Goal: Navigation & Orientation: Find specific page/section

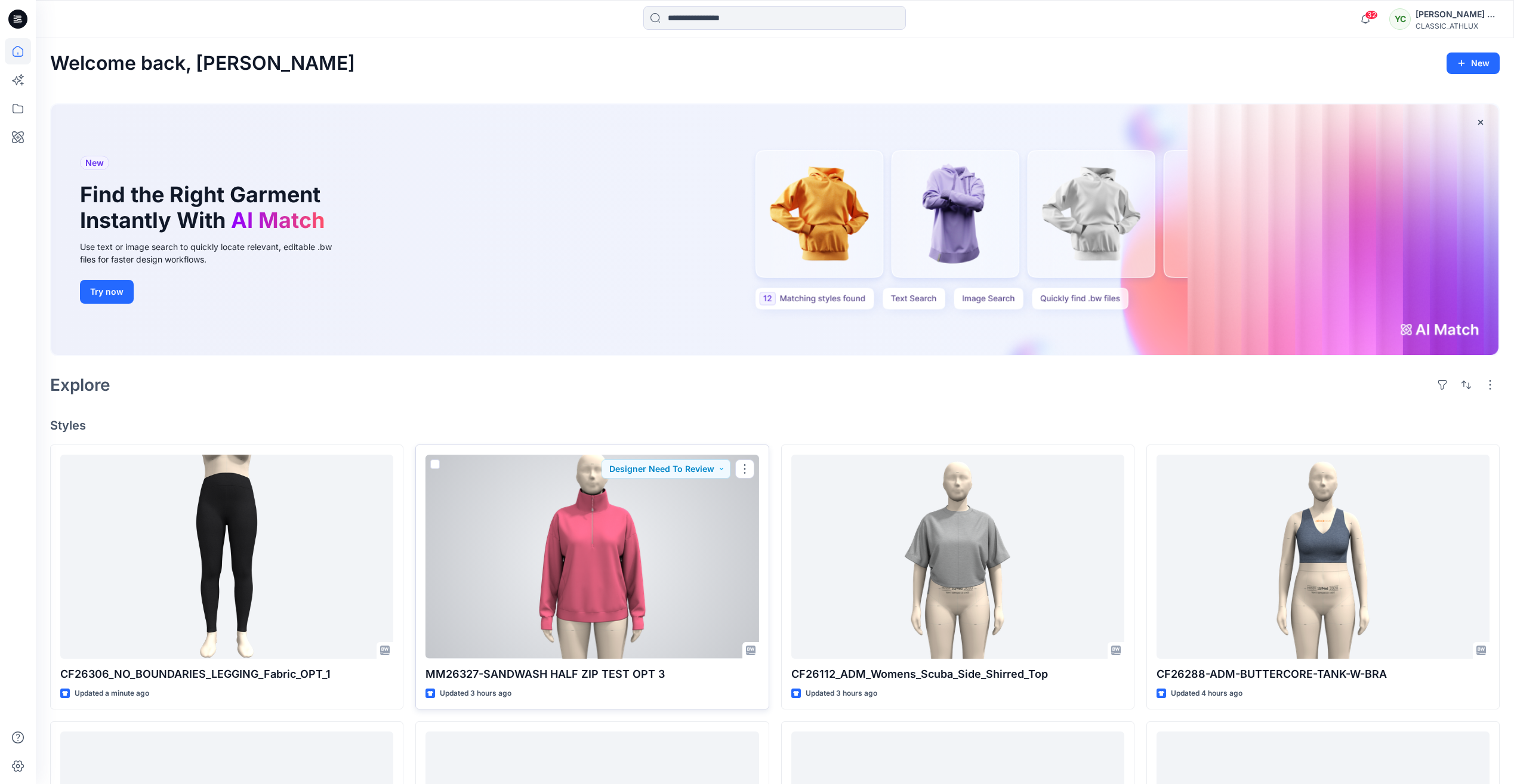
click at [619, 532] on div at bounding box center [592, 556] width 333 height 203
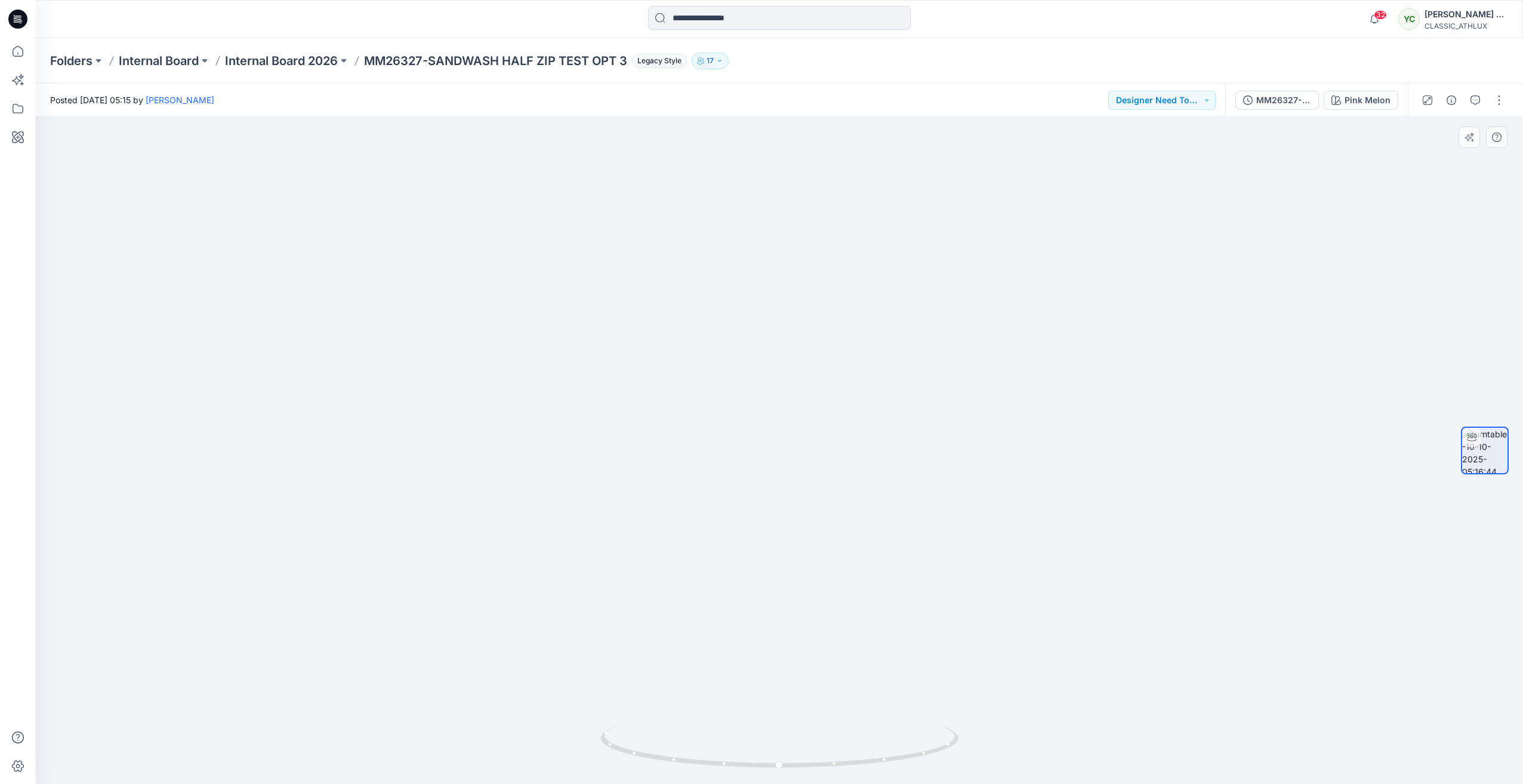
click at [779, 212] on img at bounding box center [779, 430] width 435 height 707
click at [780, 185] on img at bounding box center [779, 430] width 435 height 707
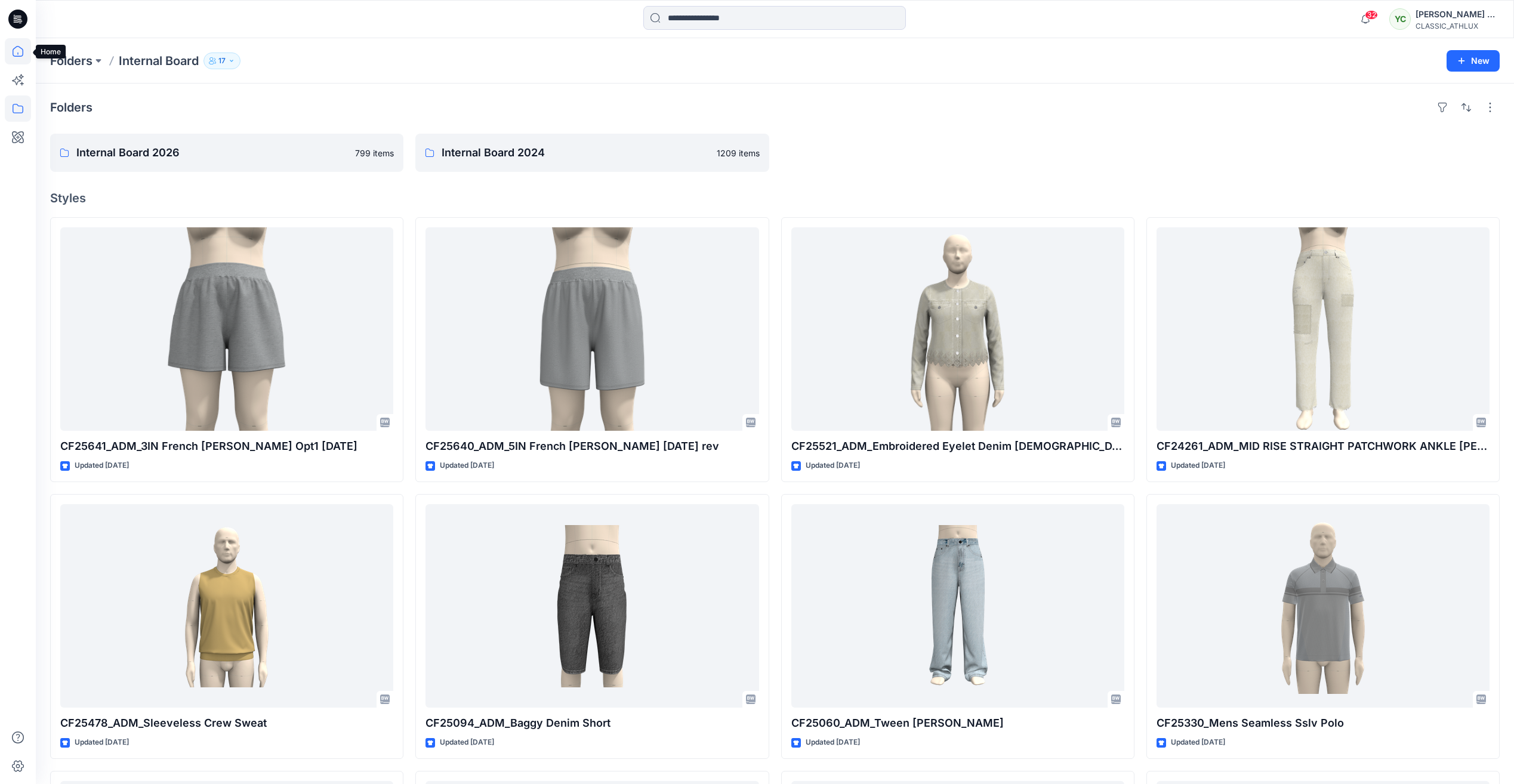
click at [20, 57] on icon at bounding box center [17, 51] width 26 height 26
